Goal: Obtain resource: Obtain resource

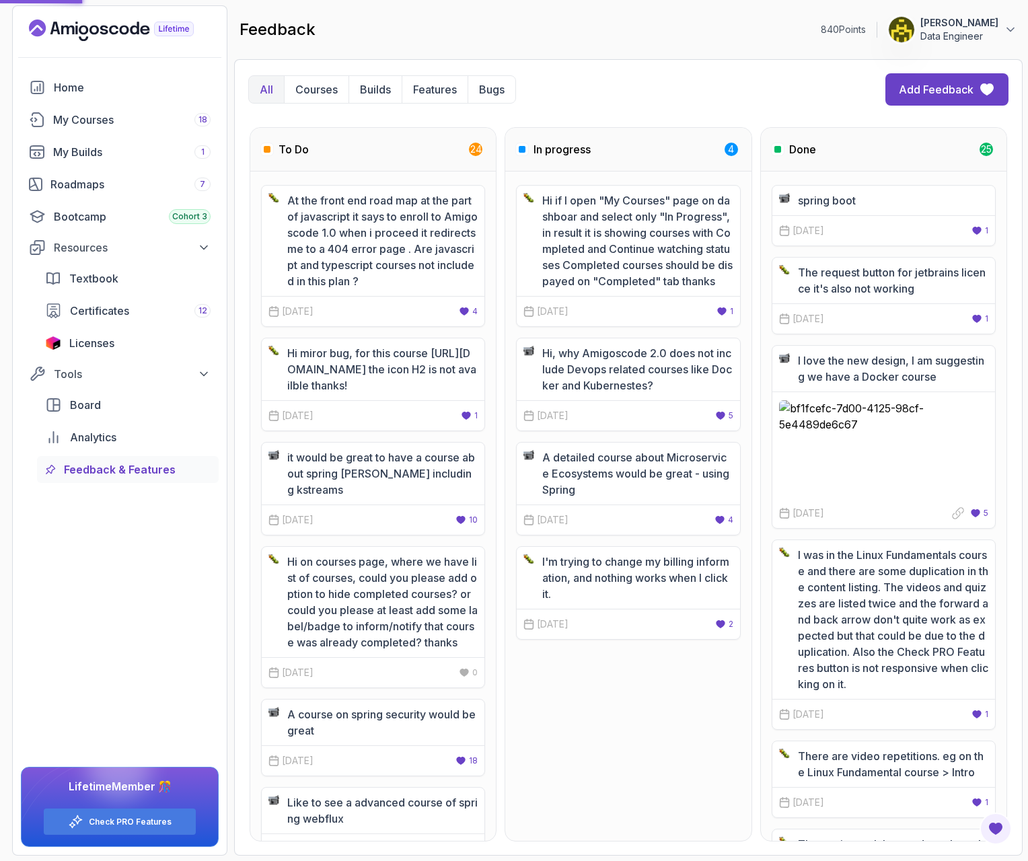
scroll to position [3090, 0]
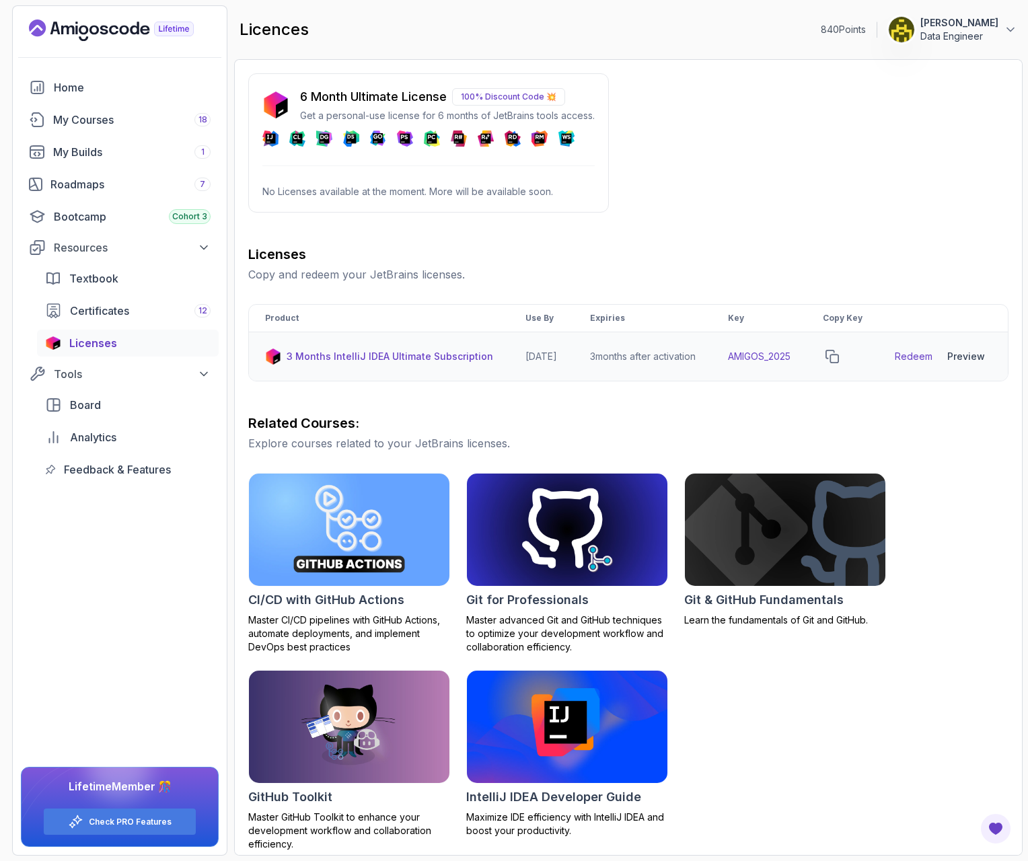
click at [912, 363] on link "Redeem" at bounding box center [914, 356] width 38 height 13
click at [487, 138] on icon at bounding box center [486, 138] width 3 height 3
click at [383, 95] on p "6 Month Ultimate License" at bounding box center [373, 96] width 147 height 19
drag, startPoint x: 316, startPoint y: 110, endPoint x: 496, endPoint y: 118, distance: 179.9
click at [496, 118] on p "Get a personal-use license for 6 months of JetBrains tools access." at bounding box center [447, 115] width 295 height 13
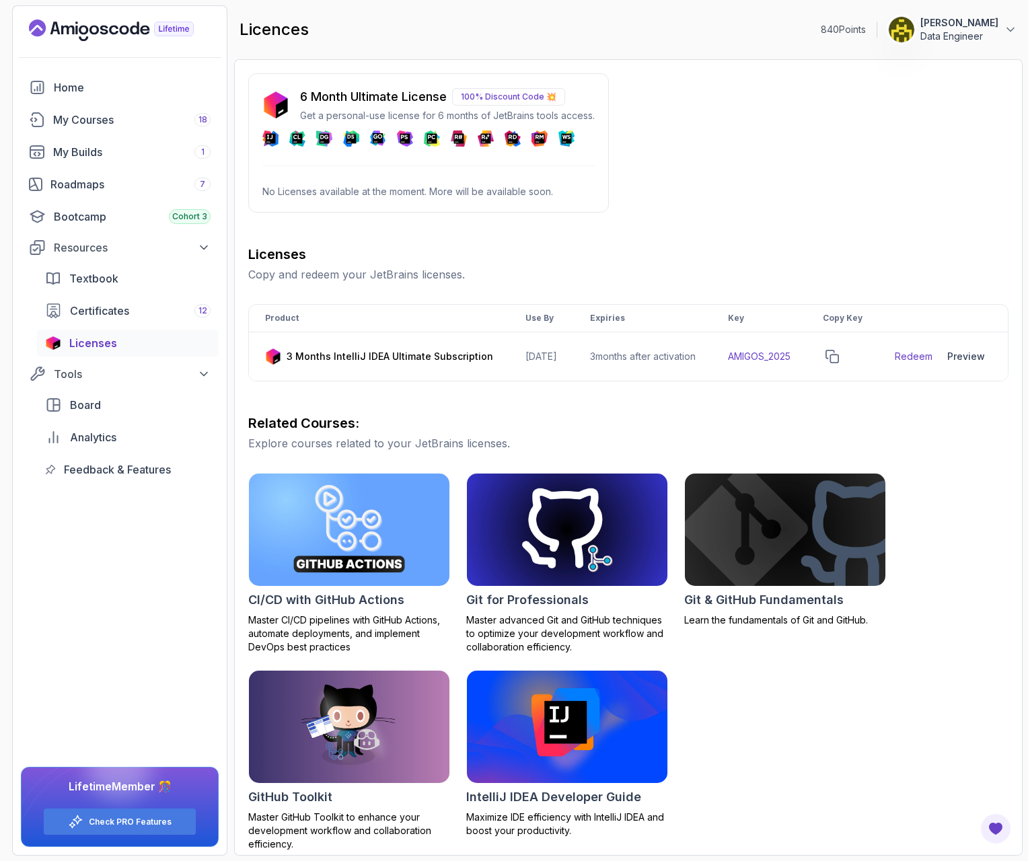
click at [427, 193] on p "No Licenses available at the moment. More will be available soon." at bounding box center [428, 191] width 332 height 13
click at [483, 95] on p "100% Discount Code 💥" at bounding box center [508, 96] width 113 height 17
click at [472, 190] on p "No Licenses available at the moment. More will be available soon." at bounding box center [428, 191] width 332 height 13
drag, startPoint x: 430, startPoint y: 190, endPoint x: 588, endPoint y: 196, distance: 158.2
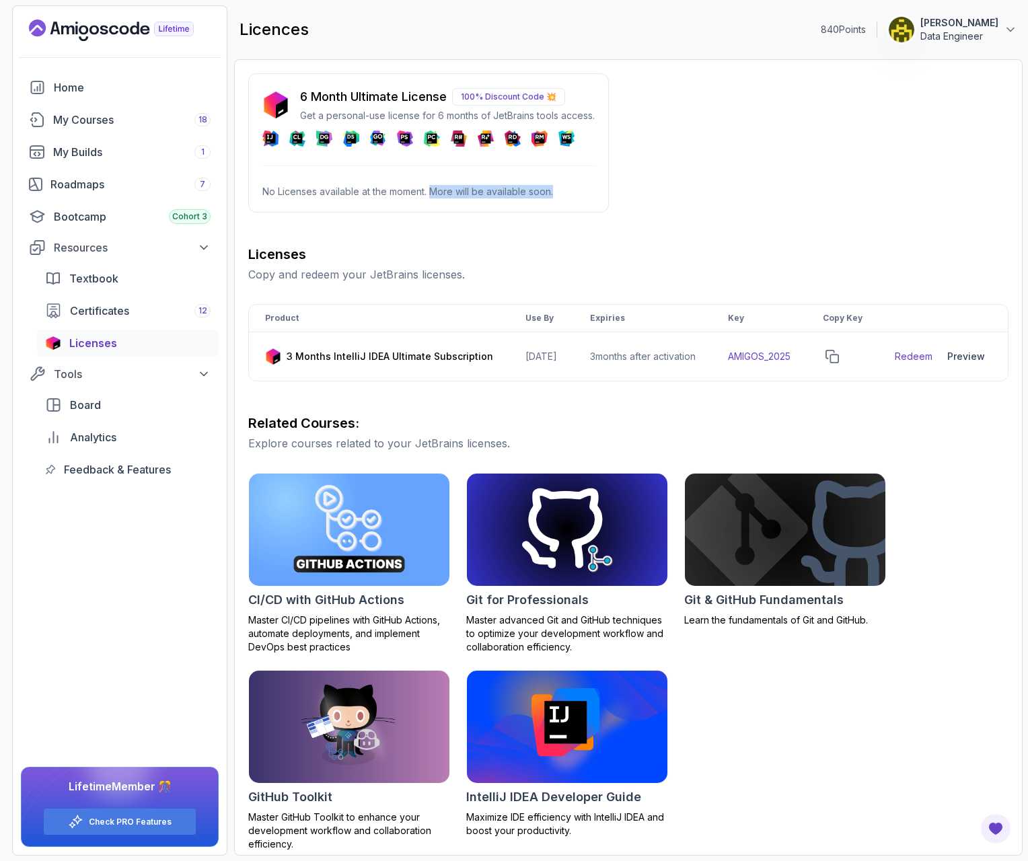
click at [588, 196] on p "No Licenses available at the moment. More will be available soon." at bounding box center [428, 191] width 332 height 13
